Goal: Check status: Check status

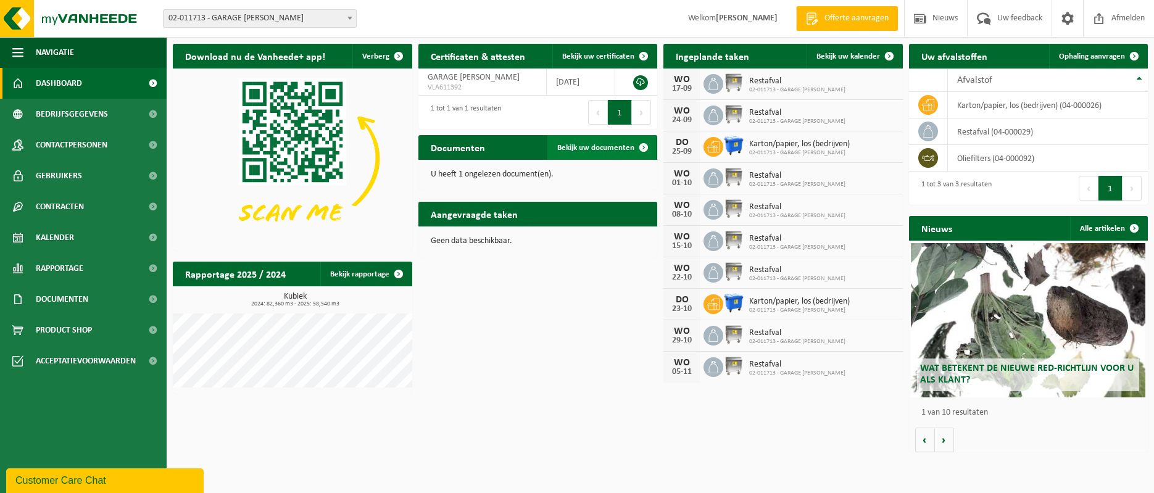
click at [586, 147] on span "Bekijk uw documenten" at bounding box center [595, 148] width 77 height 8
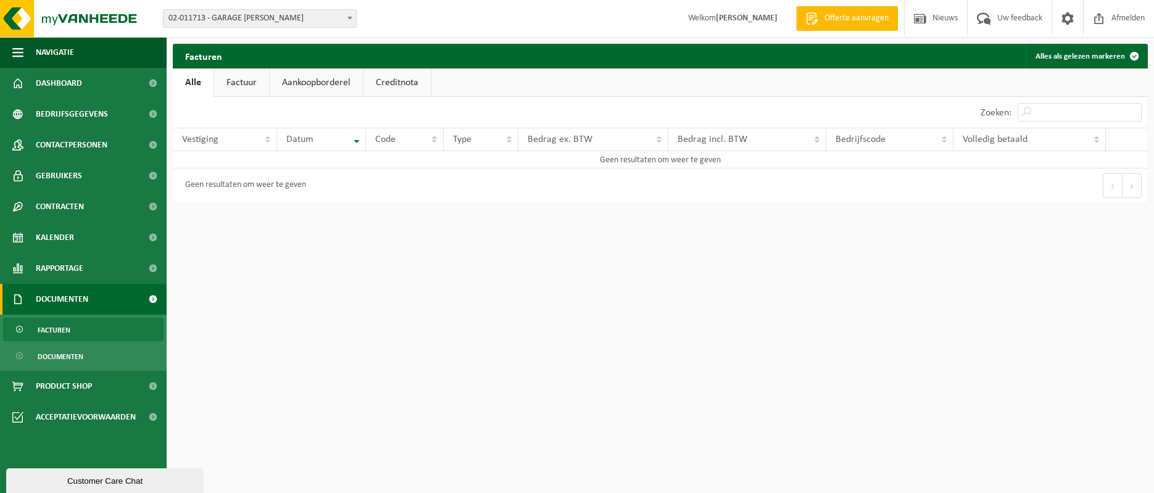
click at [243, 82] on link "Factuur" at bounding box center [241, 82] width 55 height 28
click at [304, 83] on link "Aankoopborderel" at bounding box center [317, 82] width 93 height 28
click at [398, 83] on link "Creditnota" at bounding box center [402, 82] width 67 height 28
click at [78, 14] on img at bounding box center [74, 18] width 148 height 37
